Goal: Transaction & Acquisition: Book appointment/travel/reservation

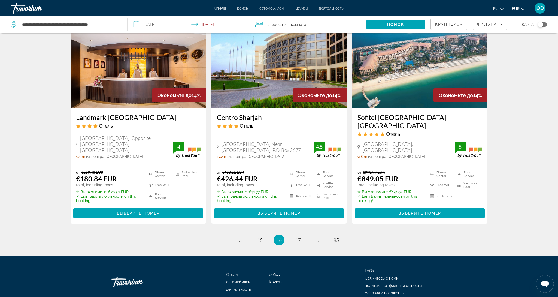
scroll to position [668, 0]
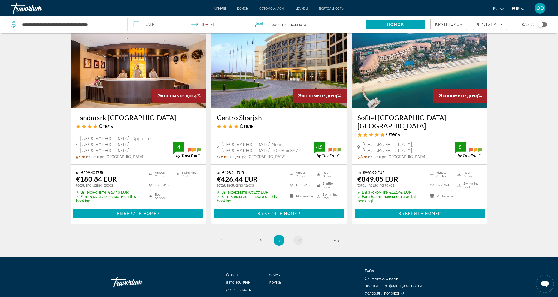
click at [297, 237] on span "17" at bounding box center [297, 240] width 5 height 6
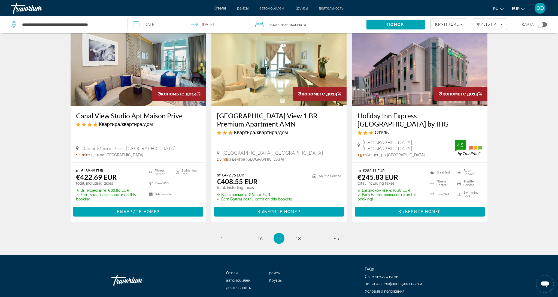
scroll to position [681, 0]
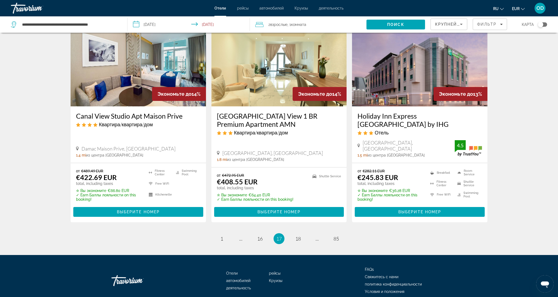
click at [297, 235] on span "18" at bounding box center [297, 238] width 5 height 6
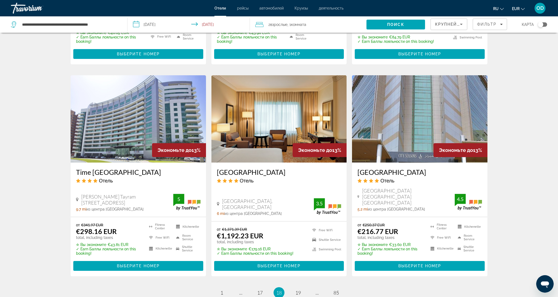
scroll to position [612, 0]
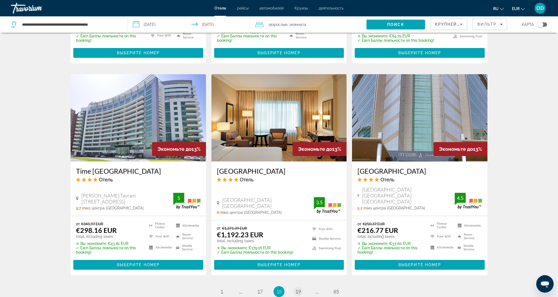
click at [299, 288] on span "19" at bounding box center [297, 291] width 5 height 6
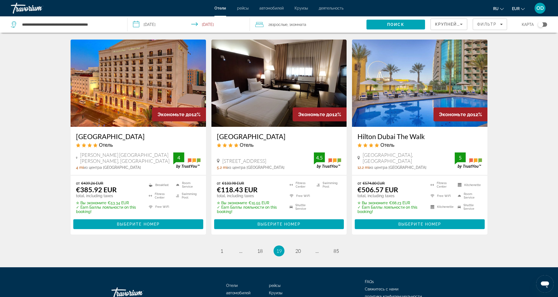
scroll to position [638, 0]
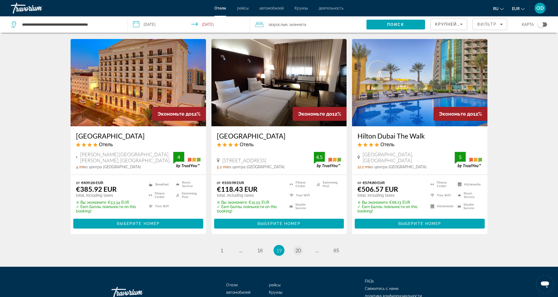
click at [300, 247] on span "20" at bounding box center [297, 250] width 5 height 6
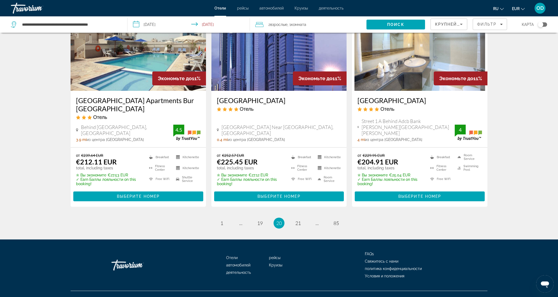
scroll to position [674, 0]
click at [295, 220] on span "21" at bounding box center [297, 223] width 5 height 6
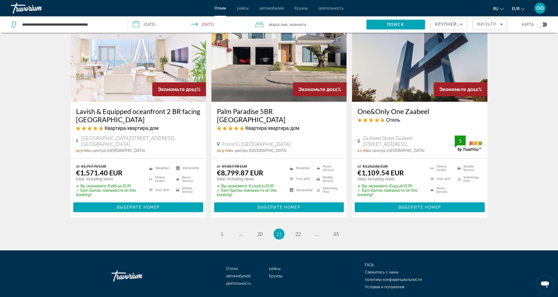
scroll to position [672, 0]
click at [295, 231] on span "22" at bounding box center [297, 234] width 5 height 6
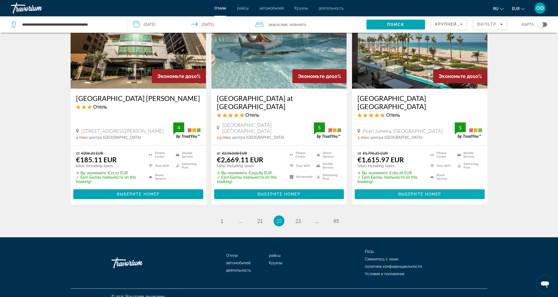
scroll to position [674, 0]
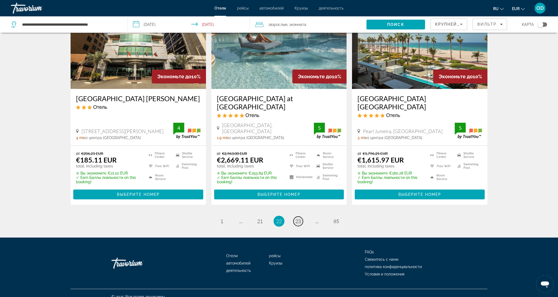
click at [298, 218] on span "23" at bounding box center [297, 221] width 5 height 6
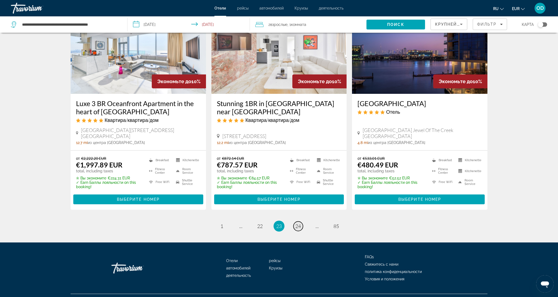
scroll to position [673, 0]
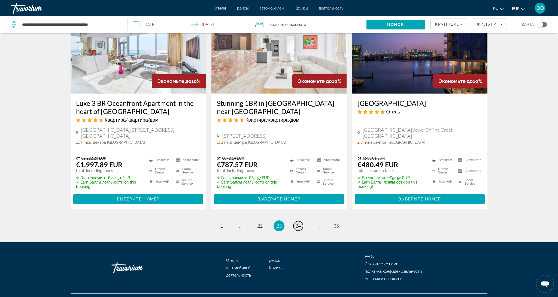
click at [298, 223] on span "24" at bounding box center [297, 226] width 5 height 6
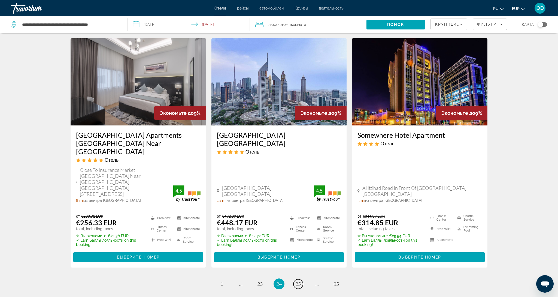
scroll to position [649, 0]
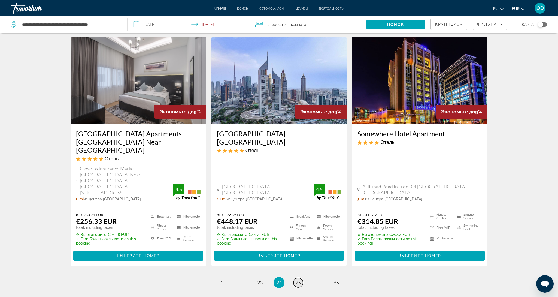
click at [297, 279] on span "25" at bounding box center [297, 282] width 5 height 6
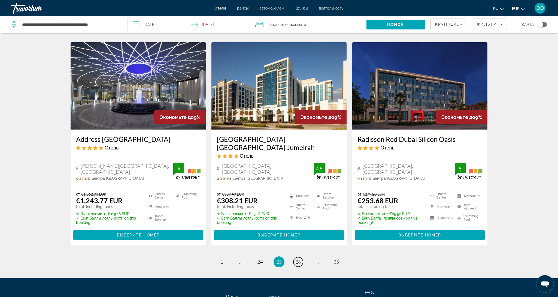
scroll to position [644, 0]
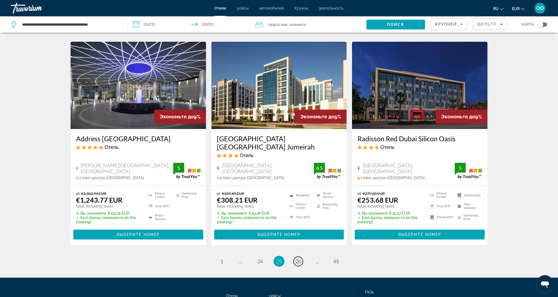
click at [298, 258] on span "26" at bounding box center [297, 261] width 5 height 6
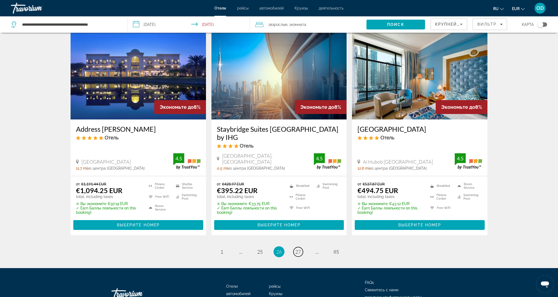
scroll to position [682, 0]
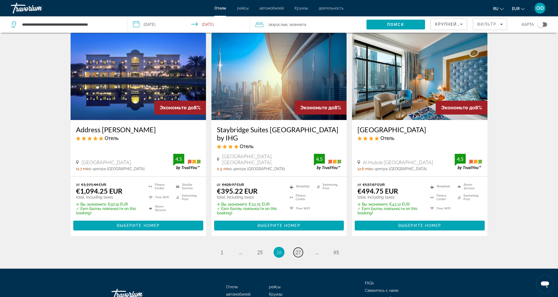
click at [298, 249] on span "27" at bounding box center [297, 252] width 5 height 6
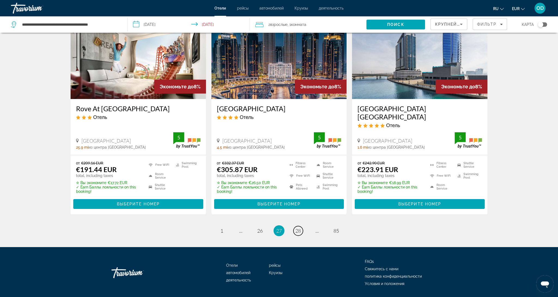
scroll to position [674, 0]
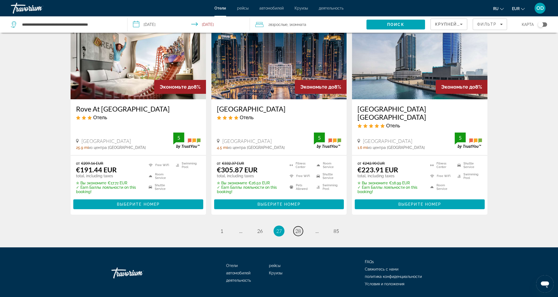
click at [300, 228] on span "28" at bounding box center [297, 231] width 5 height 6
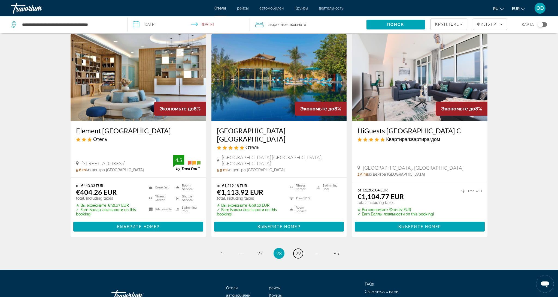
scroll to position [643, 0]
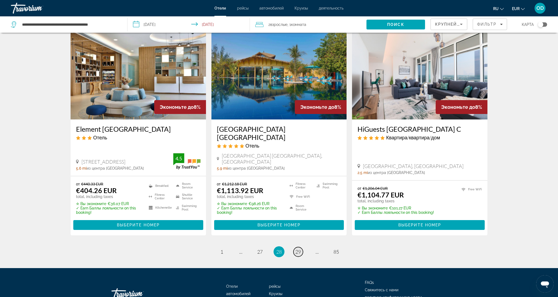
click at [300, 249] on span "29" at bounding box center [297, 252] width 5 height 6
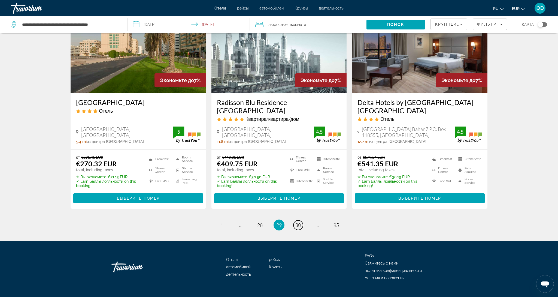
scroll to position [691, 0]
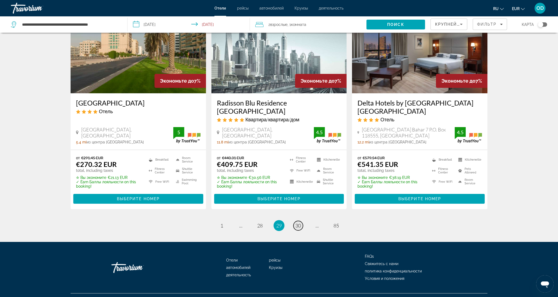
click at [299, 222] on span "30" at bounding box center [297, 225] width 5 height 6
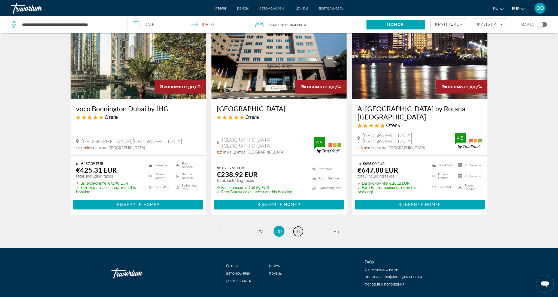
scroll to position [682, 0]
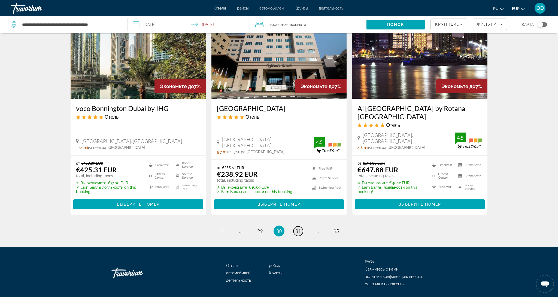
click at [299, 226] on link "page 31" at bounding box center [299, 231] width 10 height 10
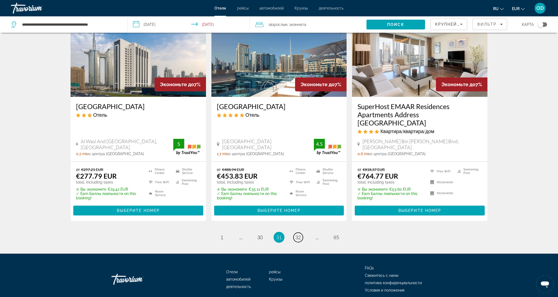
scroll to position [676, 0]
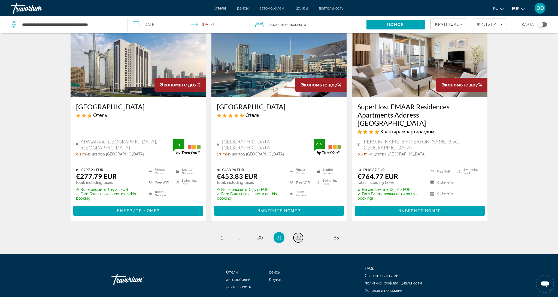
click at [299, 234] on span "32" at bounding box center [297, 237] width 5 height 6
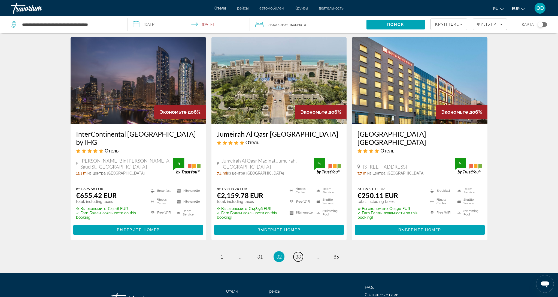
scroll to position [661, 0]
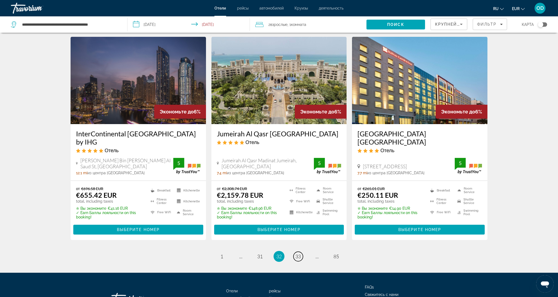
click at [299, 253] on span "33" at bounding box center [297, 256] width 5 height 6
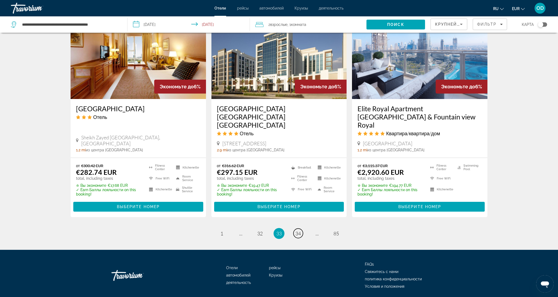
scroll to position [683, 0]
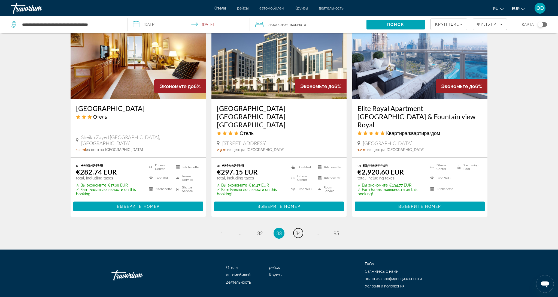
click at [299, 230] on span "34" at bounding box center [297, 233] width 5 height 6
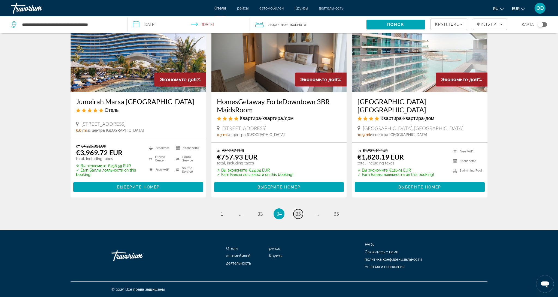
scroll to position [671, 0]
click at [299, 216] on span "35" at bounding box center [297, 214] width 5 height 6
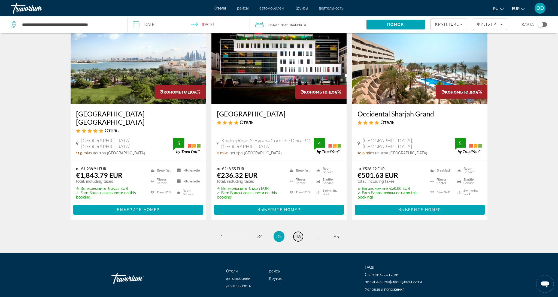
scroll to position [665, 0]
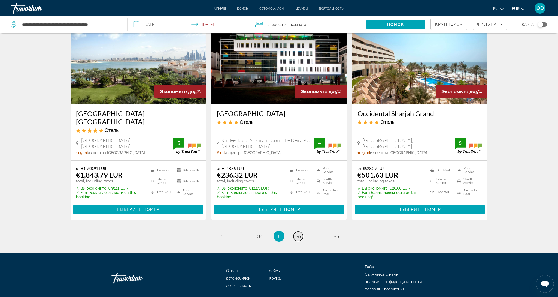
click at [299, 233] on span "36" at bounding box center [297, 236] width 5 height 6
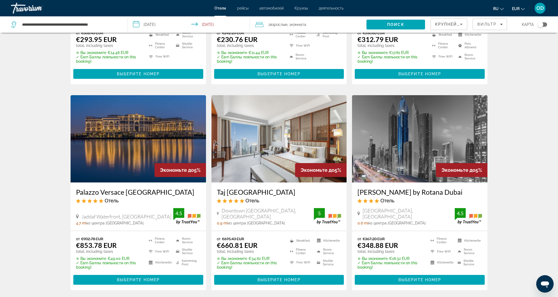
scroll to position [172, 0]
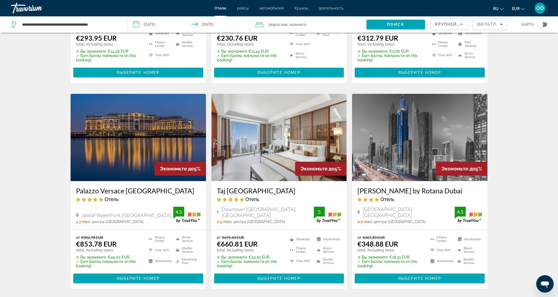
click at [130, 118] on img "Main content" at bounding box center [138, 137] width 135 height 87
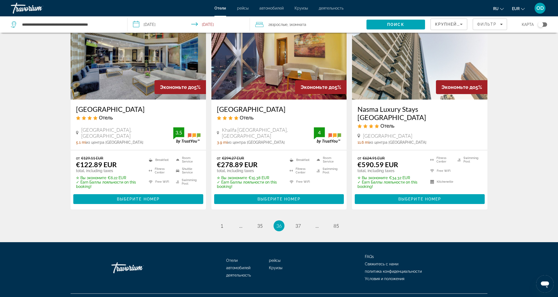
scroll to position [673, 0]
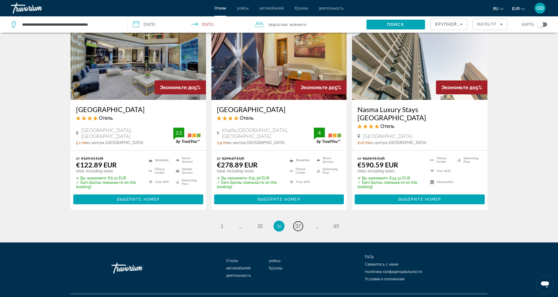
click at [295, 223] on span "37" at bounding box center [297, 226] width 5 height 6
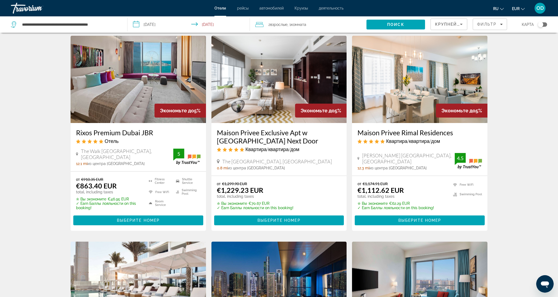
scroll to position [222, 0]
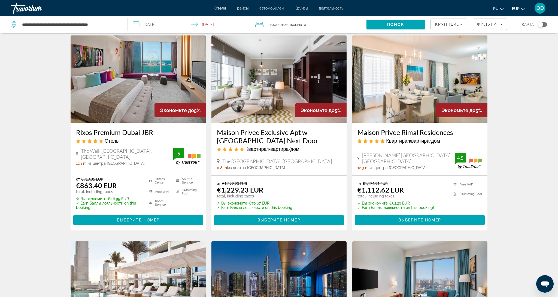
click at [108, 79] on img "Main content" at bounding box center [138, 78] width 135 height 87
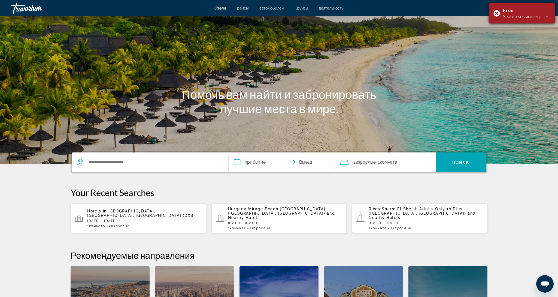
click at [497, 13] on div "Error Search session expired." at bounding box center [522, 13] width 65 height 20
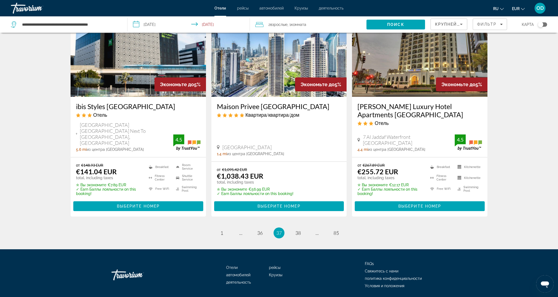
scroll to position [674, 0]
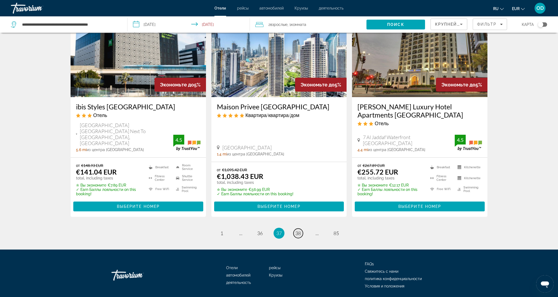
click at [300, 230] on span "38" at bounding box center [297, 233] width 5 height 6
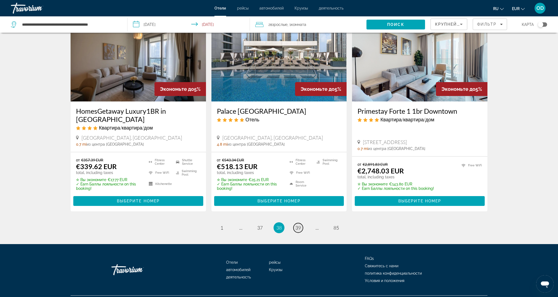
scroll to position [673, 0]
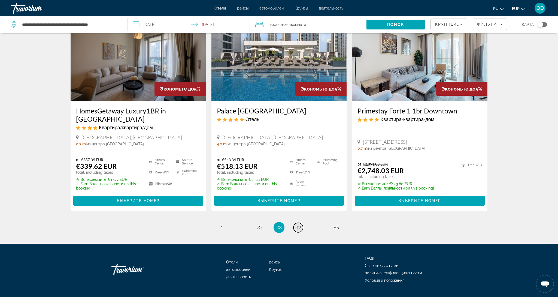
click at [300, 224] on span "39" at bounding box center [297, 227] width 5 height 6
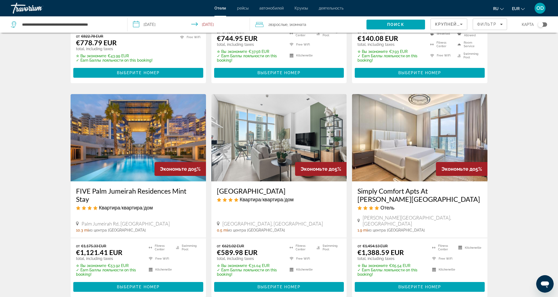
scroll to position [175, 0]
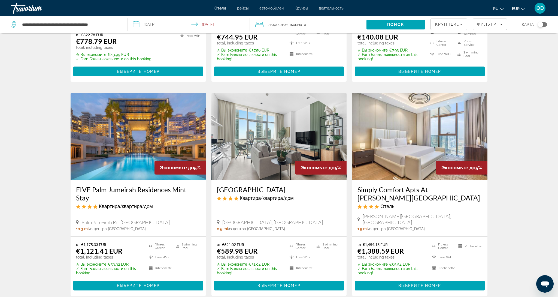
click at [102, 138] on img "Main content" at bounding box center [138, 136] width 135 height 87
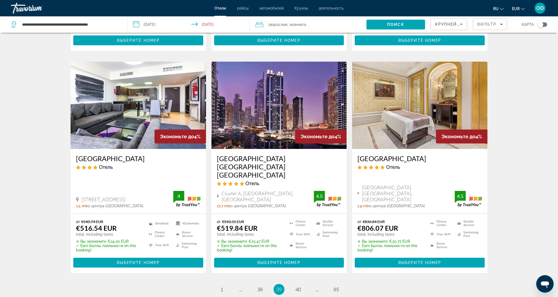
scroll to position [627, 0]
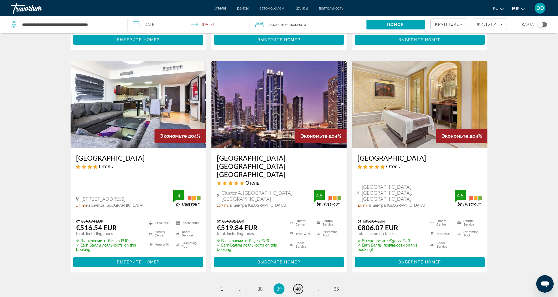
click at [297, 286] on span "40" at bounding box center [297, 289] width 5 height 6
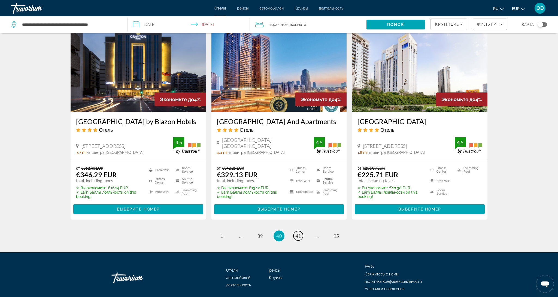
scroll to position [674, 0]
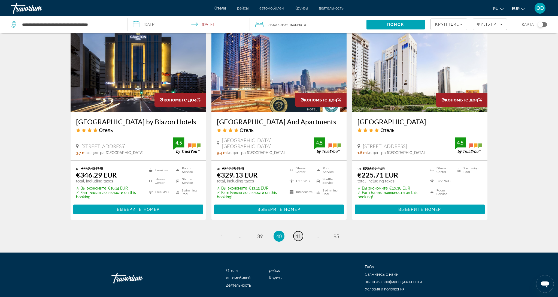
click at [300, 233] on span "41" at bounding box center [297, 236] width 5 height 6
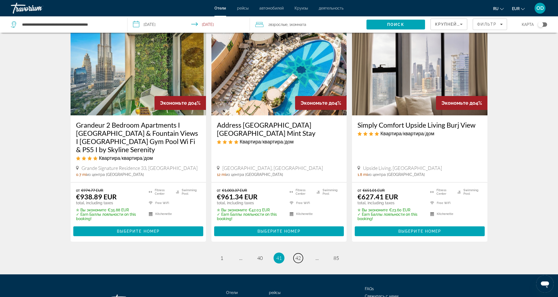
scroll to position [644, 0]
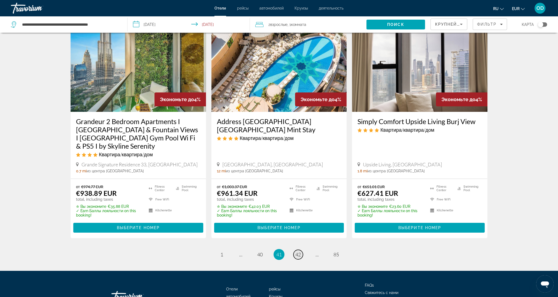
click at [297, 251] on span "42" at bounding box center [297, 254] width 5 height 6
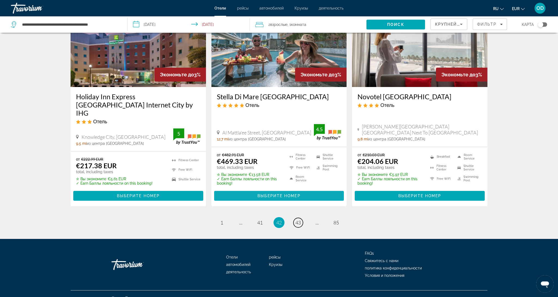
scroll to position [686, 0]
click at [297, 218] on link "page 43" at bounding box center [299, 223] width 10 height 10
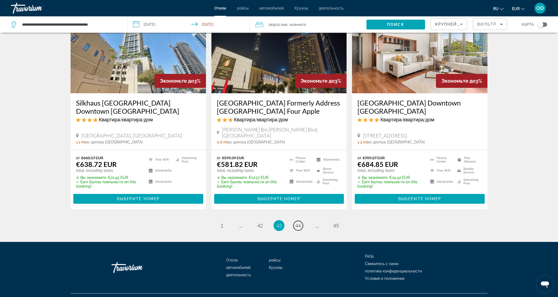
scroll to position [682, 0]
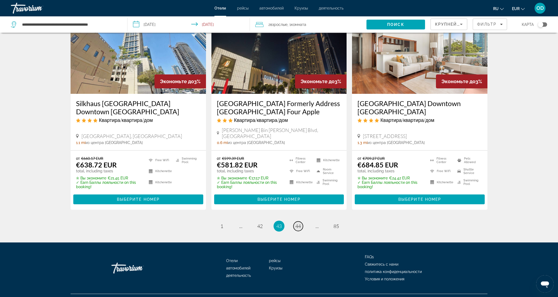
click at [297, 221] on link "page 44" at bounding box center [299, 226] width 10 height 10
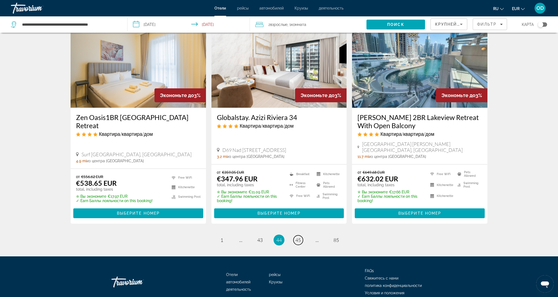
scroll to position [663, 0]
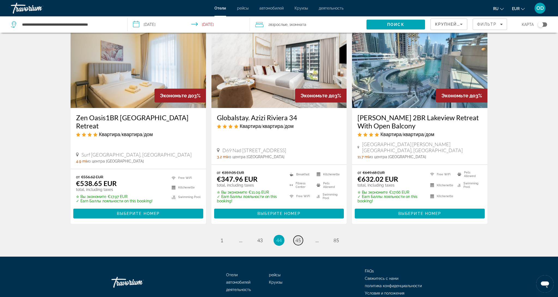
click at [295, 235] on link "page 45" at bounding box center [299, 240] width 10 height 10
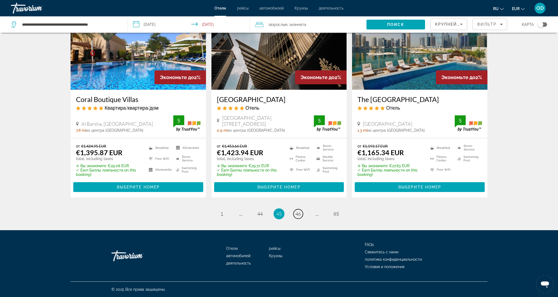
scroll to position [699, 0]
click at [295, 215] on link "page 46" at bounding box center [299, 214] width 10 height 10
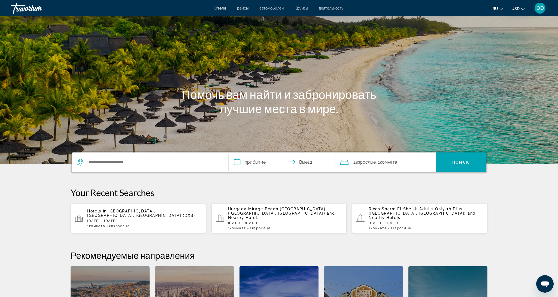
click at [127, 216] on p "Hotels in Dubai, Dubai Emirate, United Arab Emirates (DXB)" at bounding box center [144, 213] width 114 height 9
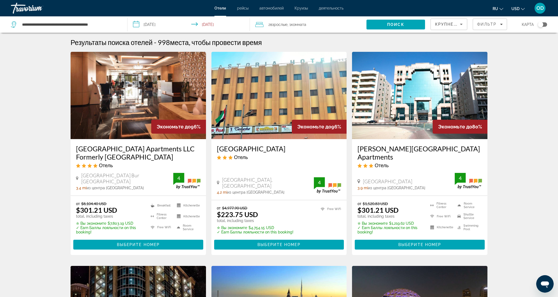
click at [14, 23] on icon "Search widget" at bounding box center [14, 24] width 7 height 7
click at [55, 25] on input "**********" at bounding box center [71, 24] width 98 height 8
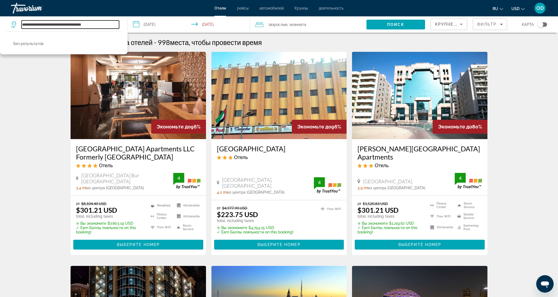
click at [110, 24] on input "**********" at bounding box center [71, 24] width 98 height 8
type input "*"
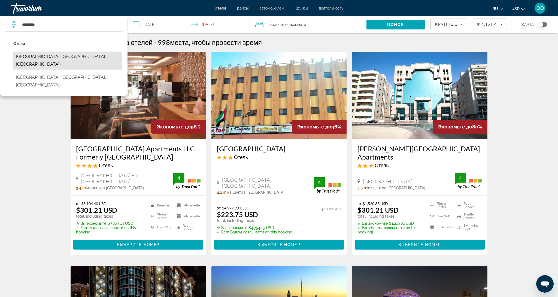
click at [36, 59] on button "Palace Downtown (Dubai, AE)" at bounding box center [67, 61] width 109 height 18
type input "**********"
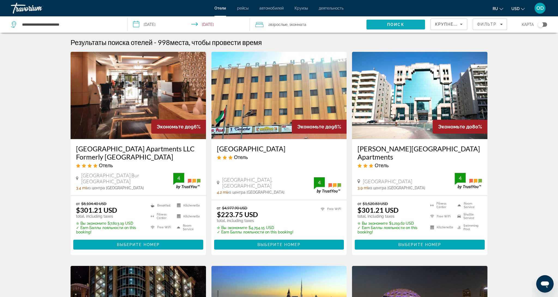
click at [395, 25] on span "Поиск" at bounding box center [395, 24] width 17 height 4
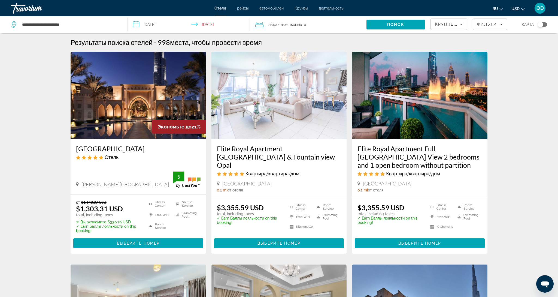
click at [512, 10] on button "USD USD ($) MXN (Mex$) CAD (Can$) GBP (£) EUR (€) AUD (A$) NZD (NZ$) CNY (CN¥)" at bounding box center [518, 9] width 13 height 8
click at [507, 53] on button "EUR (€)" at bounding box center [507, 50] width 27 height 7
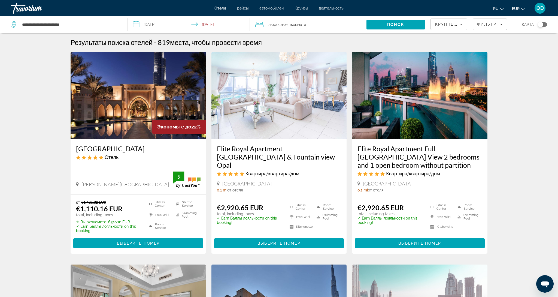
click at [132, 88] on img "Main content" at bounding box center [138, 95] width 135 height 87
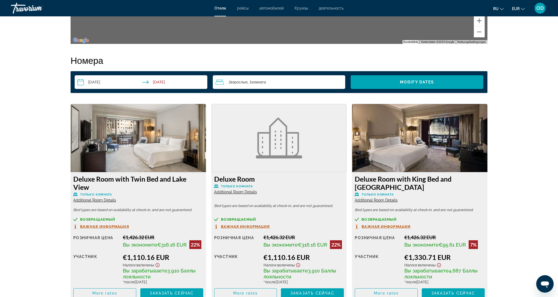
scroll to position [668, 0]
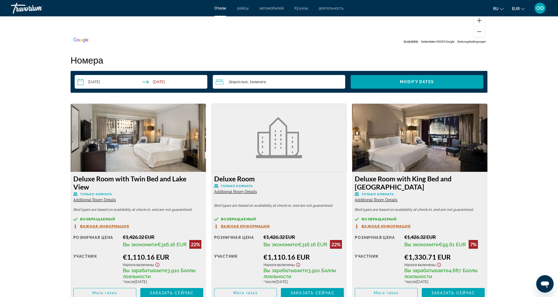
click at [133, 139] on img "Main content" at bounding box center [138, 138] width 135 height 68
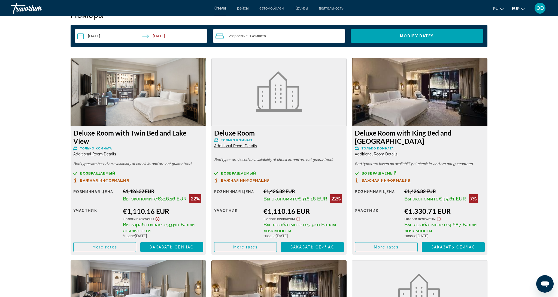
scroll to position [720, 0]
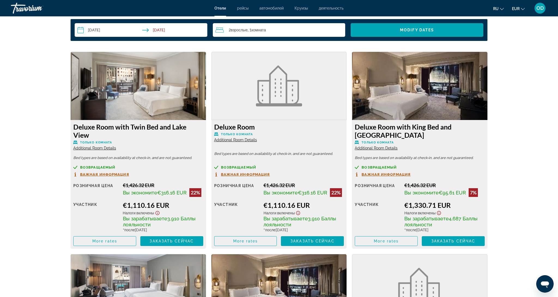
click at [117, 82] on img "Main content" at bounding box center [138, 86] width 135 height 68
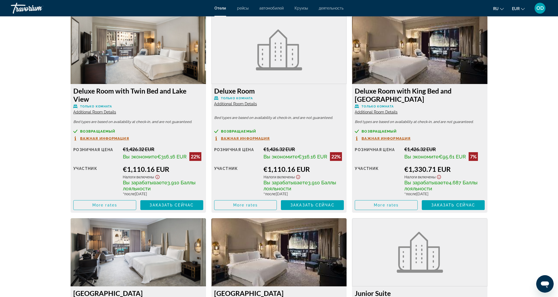
scroll to position [756, 0]
click at [92, 138] on span "Важная информация" at bounding box center [104, 138] width 49 height 4
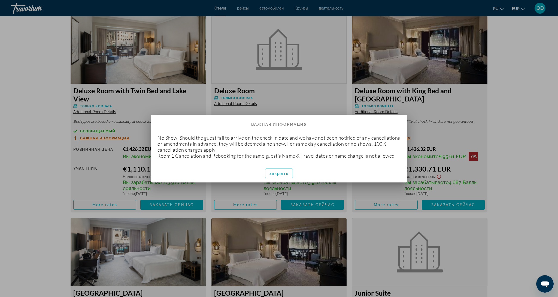
scroll to position [0, 0]
click at [269, 177] on span "button" at bounding box center [278, 173] width 27 height 13
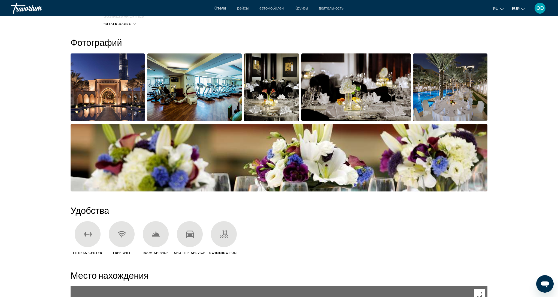
scroll to position [262, 0]
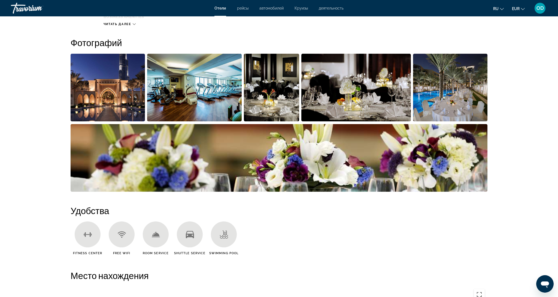
click at [452, 95] on img "Open full-screen image slider" at bounding box center [450, 88] width 74 height 68
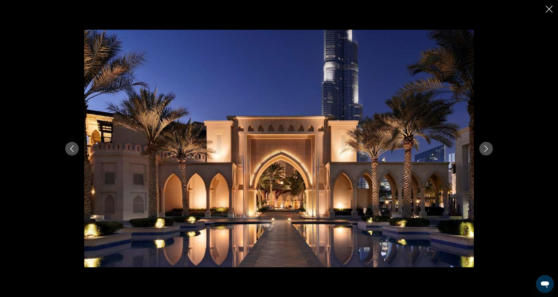
scroll to position [261, 0]
click at [486, 151] on icon "Next image" at bounding box center [486, 148] width 7 height 7
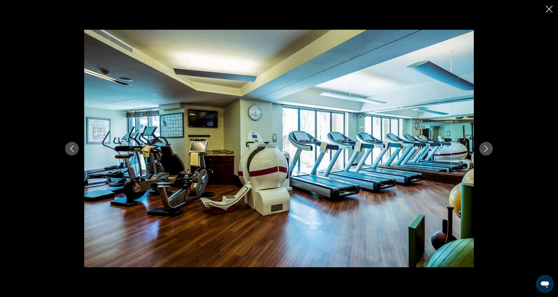
click at [486, 151] on icon "Next image" at bounding box center [486, 148] width 7 height 7
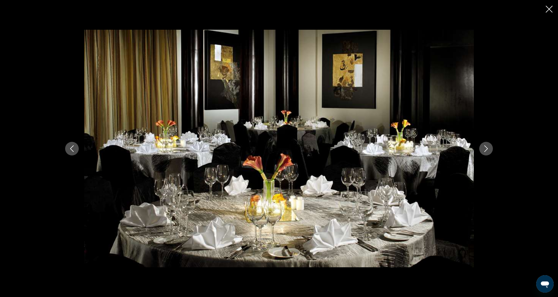
scroll to position [264, 0]
click at [486, 151] on icon "Next image" at bounding box center [486, 148] width 7 height 7
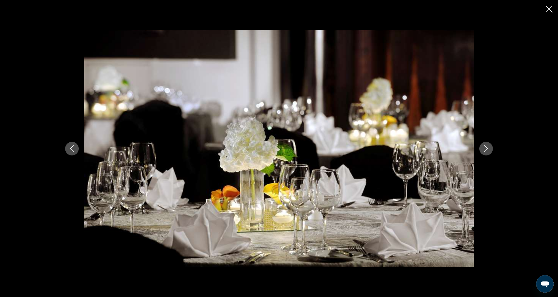
scroll to position [264, 0]
click at [486, 151] on icon "Next image" at bounding box center [486, 148] width 7 height 7
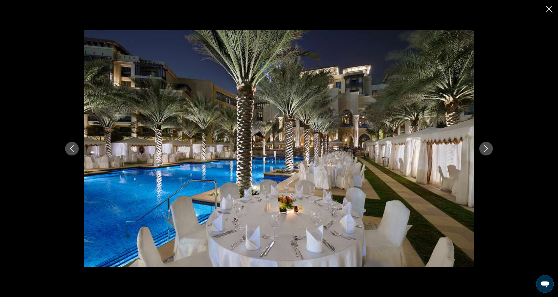
click at [486, 151] on icon "Next image" at bounding box center [486, 148] width 7 height 7
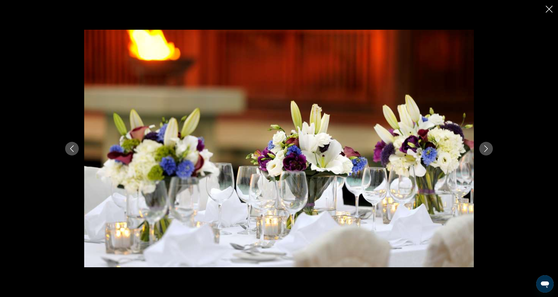
click at [486, 151] on icon "Next image" at bounding box center [486, 148] width 7 height 7
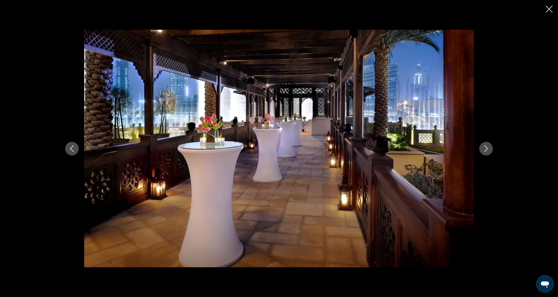
click at [486, 151] on icon "Next image" at bounding box center [486, 148] width 7 height 7
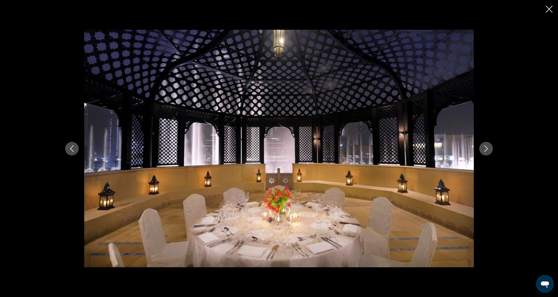
click at [486, 151] on icon "Next image" at bounding box center [486, 148] width 7 height 7
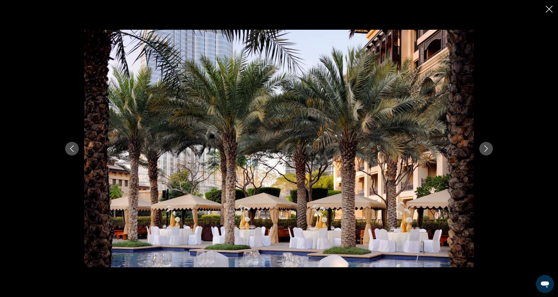
click at [486, 151] on icon "Next image" at bounding box center [486, 148] width 7 height 7
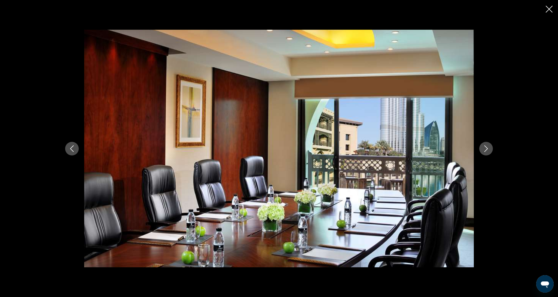
click at [486, 151] on icon "Next image" at bounding box center [486, 148] width 7 height 7
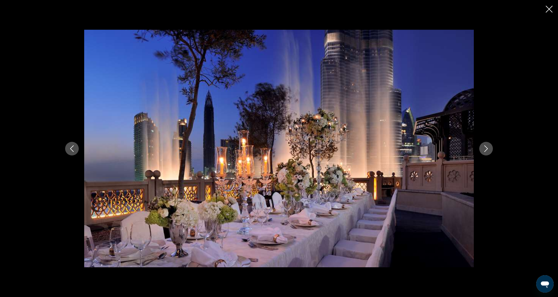
scroll to position [264, 0]
click at [486, 151] on icon "Next image" at bounding box center [486, 148] width 7 height 7
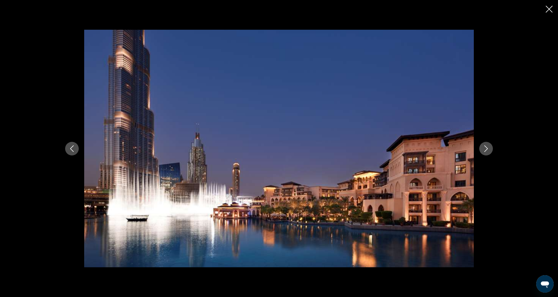
click at [486, 151] on icon "Next image" at bounding box center [486, 148] width 7 height 7
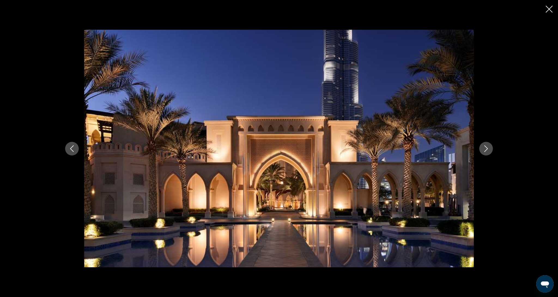
click at [486, 151] on icon "Next image" at bounding box center [486, 148] width 7 height 7
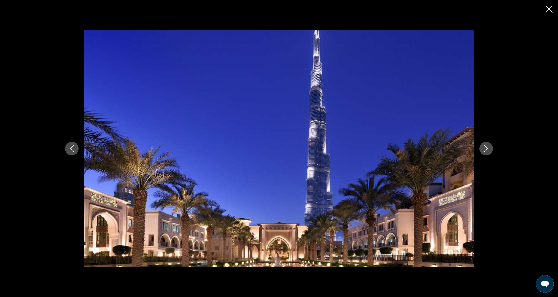
scroll to position [266, 0]
click at [486, 151] on icon "Next image" at bounding box center [486, 148] width 7 height 7
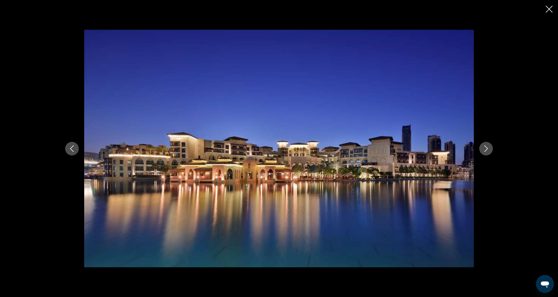
scroll to position [266, 0]
click at [548, 9] on icon "Close slideshow" at bounding box center [549, 9] width 7 height 7
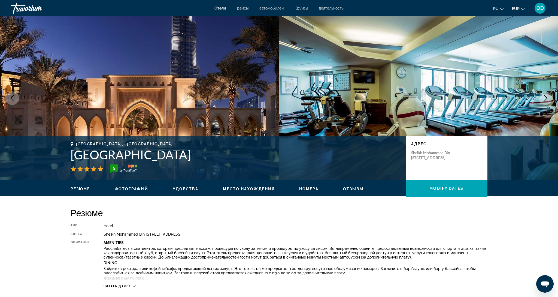
scroll to position [0, 0]
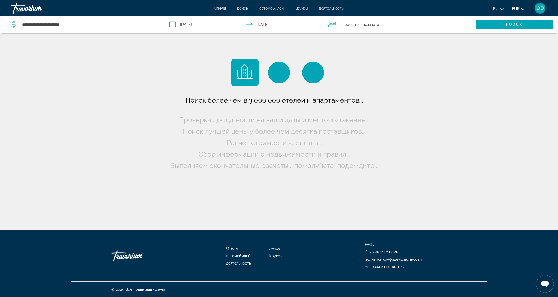
click at [14, 22] on icon "Search widget" at bounding box center [14, 24] width 7 height 7
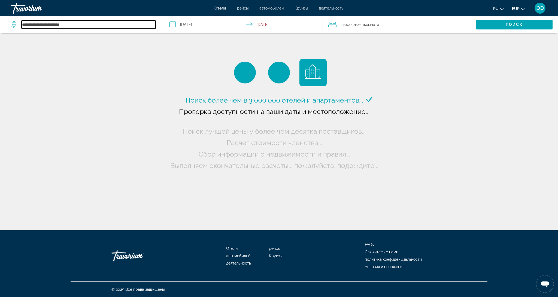
drag, startPoint x: 69, startPoint y: 24, endPoint x: 76, endPoint y: 27, distance: 7.4
click at [76, 27] on input "**********" at bounding box center [89, 24] width 134 height 8
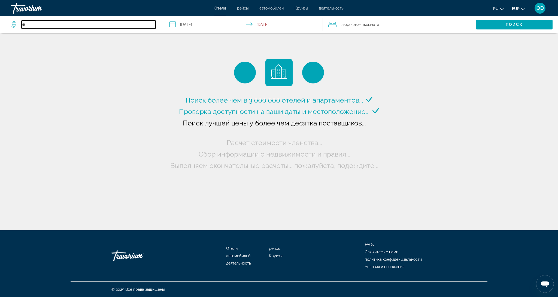
type input "*"
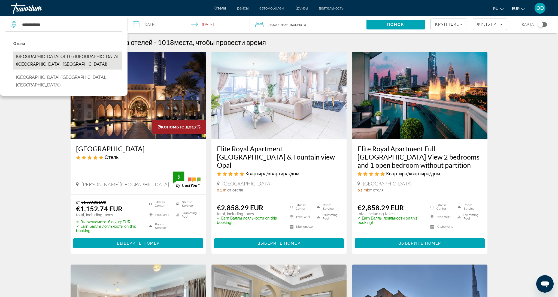
click at [39, 56] on button "Sheraton Mall of the Emirates Hotel Dubai (Dubai, AE)" at bounding box center [67, 61] width 109 height 18
type input "**********"
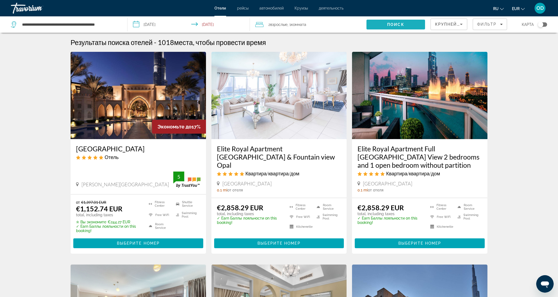
click at [389, 25] on span "Поиск" at bounding box center [395, 24] width 17 height 4
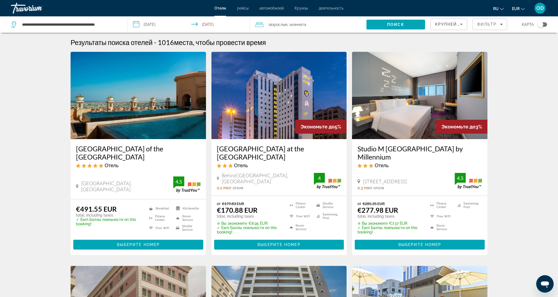
click at [140, 115] on img "Main content" at bounding box center [138, 95] width 135 height 87
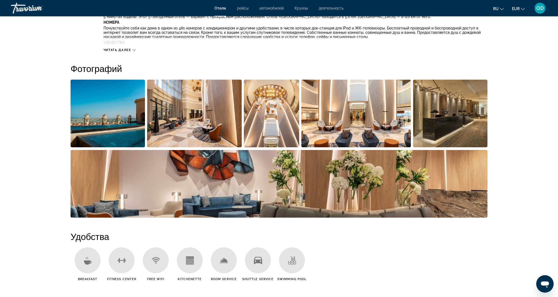
scroll to position [235, 0]
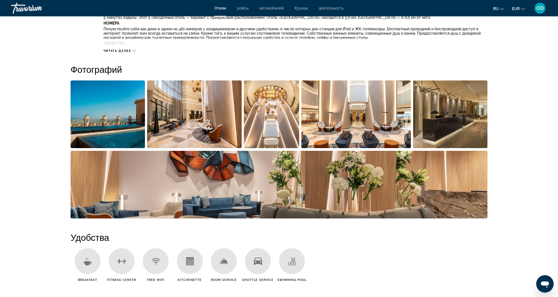
click at [174, 117] on img "Open full-screen image slider" at bounding box center [194, 114] width 95 height 68
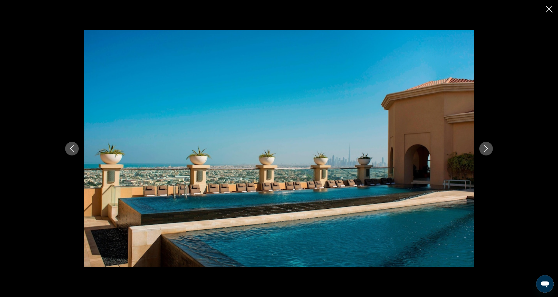
click at [484, 151] on icon "Next image" at bounding box center [486, 148] width 7 height 7
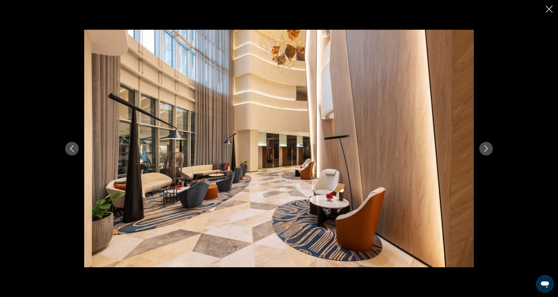
click at [484, 151] on icon "Next image" at bounding box center [486, 148] width 7 height 7
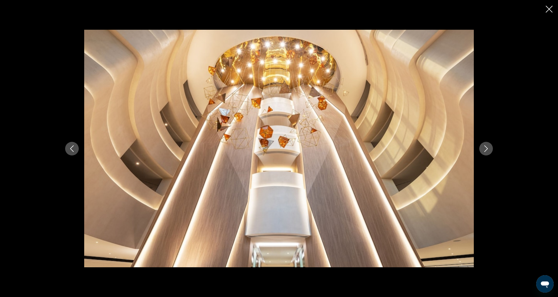
click at [484, 151] on icon "Next image" at bounding box center [486, 148] width 7 height 7
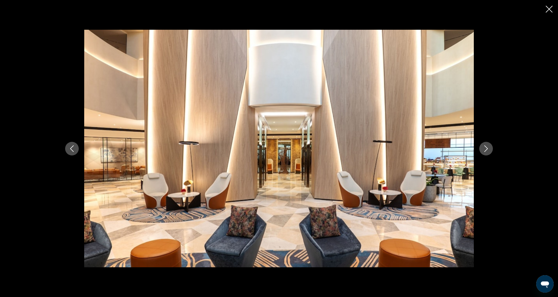
click at [484, 151] on icon "Next image" at bounding box center [486, 148] width 7 height 7
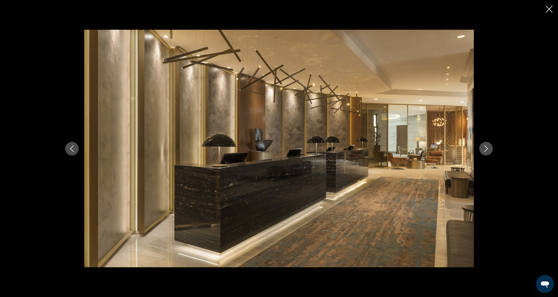
click at [484, 151] on icon "Next image" at bounding box center [486, 148] width 7 height 7
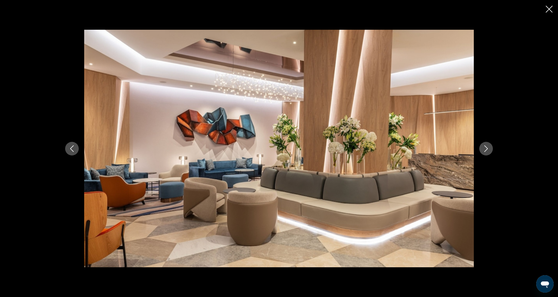
click at [484, 151] on icon "Next image" at bounding box center [486, 148] width 7 height 7
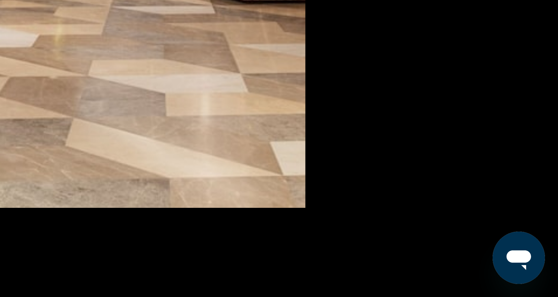
scroll to position [137, 0]
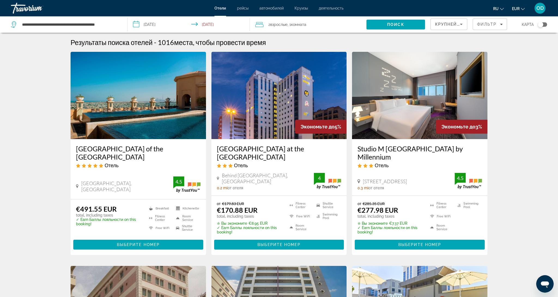
click at [136, 91] on img "Main content" at bounding box center [138, 95] width 135 height 87
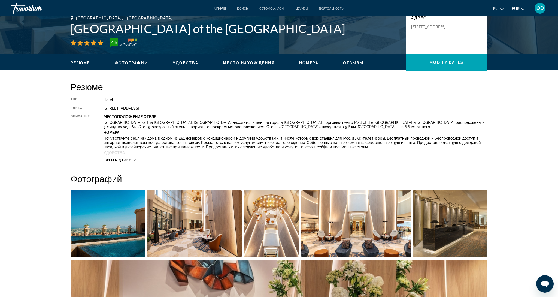
scroll to position [126, 0]
click at [115, 158] on span "Читать далее" at bounding box center [118, 160] width 28 height 4
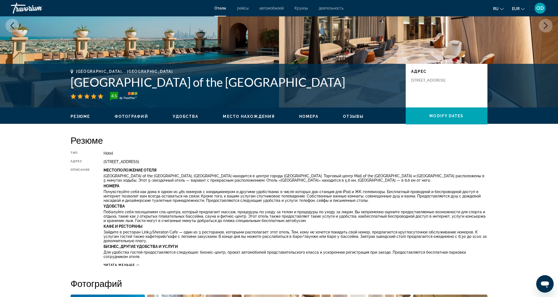
scroll to position [73, 0]
click at [137, 264] on div "Читать меньше" at bounding box center [122, 265] width 36 height 4
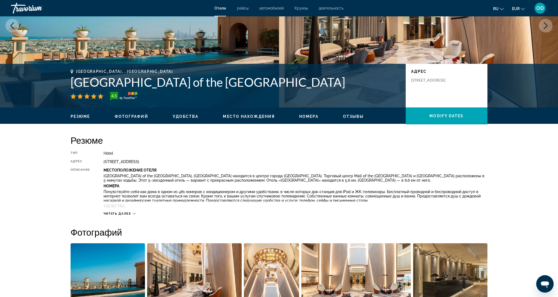
scroll to position [26, 0]
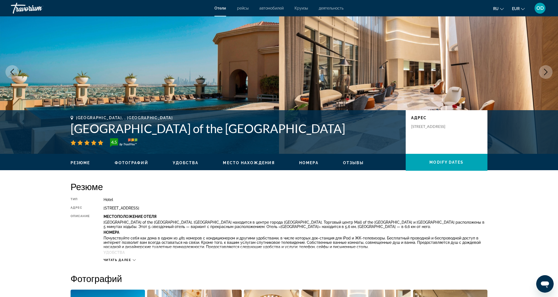
click at [135, 259] on icon "Main content" at bounding box center [134, 259] width 3 height 3
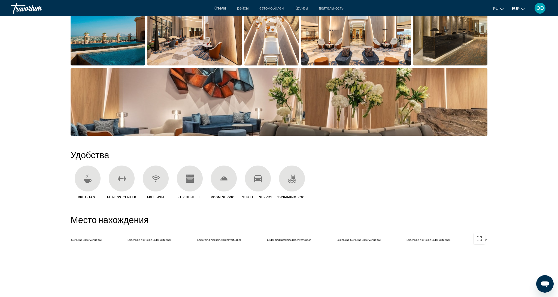
scroll to position [371, 0]
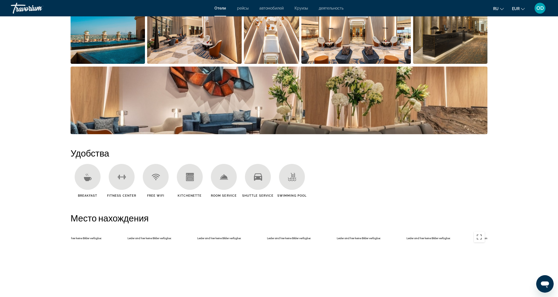
click at [90, 181] on icon "Main content" at bounding box center [88, 177] width 8 height 8
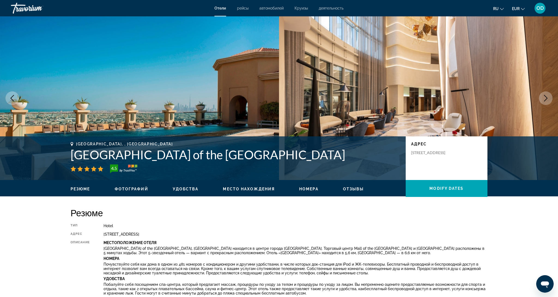
scroll to position [0, 0]
click at [548, 99] on icon "Next image" at bounding box center [546, 98] width 7 height 7
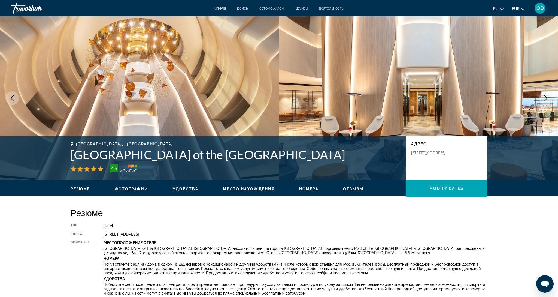
click at [548, 99] on icon "Next image" at bounding box center [546, 98] width 7 height 7
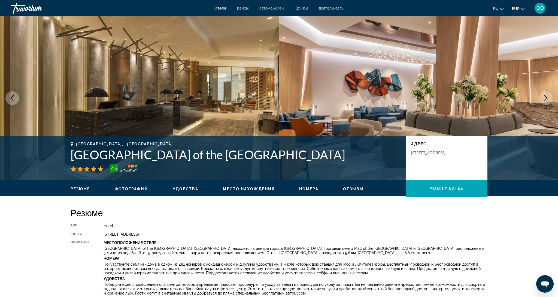
click at [548, 99] on icon "Next image" at bounding box center [546, 98] width 7 height 7
